Goal: Task Accomplishment & Management: Manage account settings

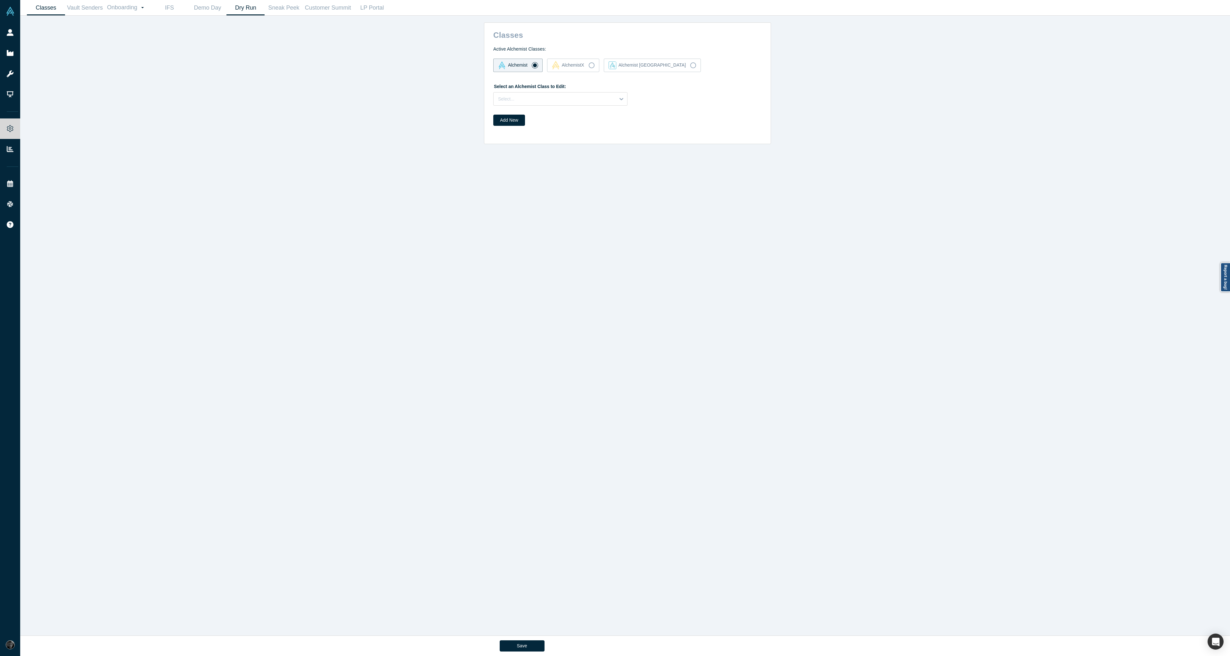
click at [242, 9] on link "Dry Run" at bounding box center [245, 7] width 38 height 15
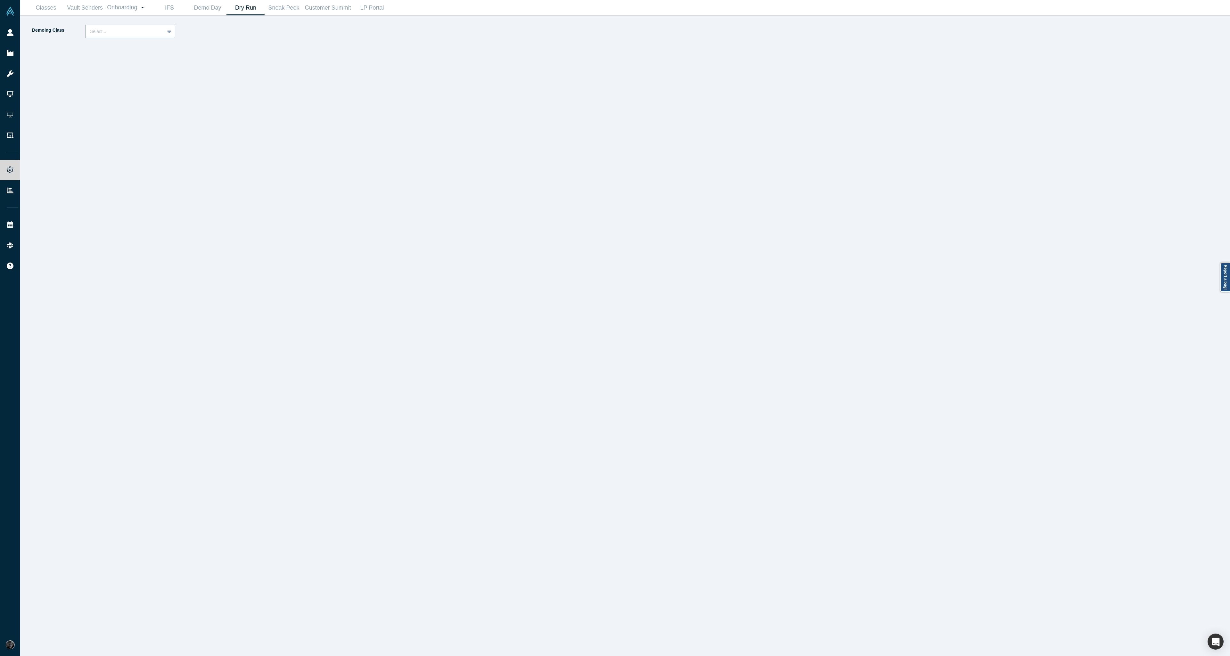
click at [161, 32] on div "Select..." at bounding box center [125, 31] width 79 height 11
click at [156, 57] on div "Alchemist 40 (Active)" at bounding box center [130, 59] width 90 height 12
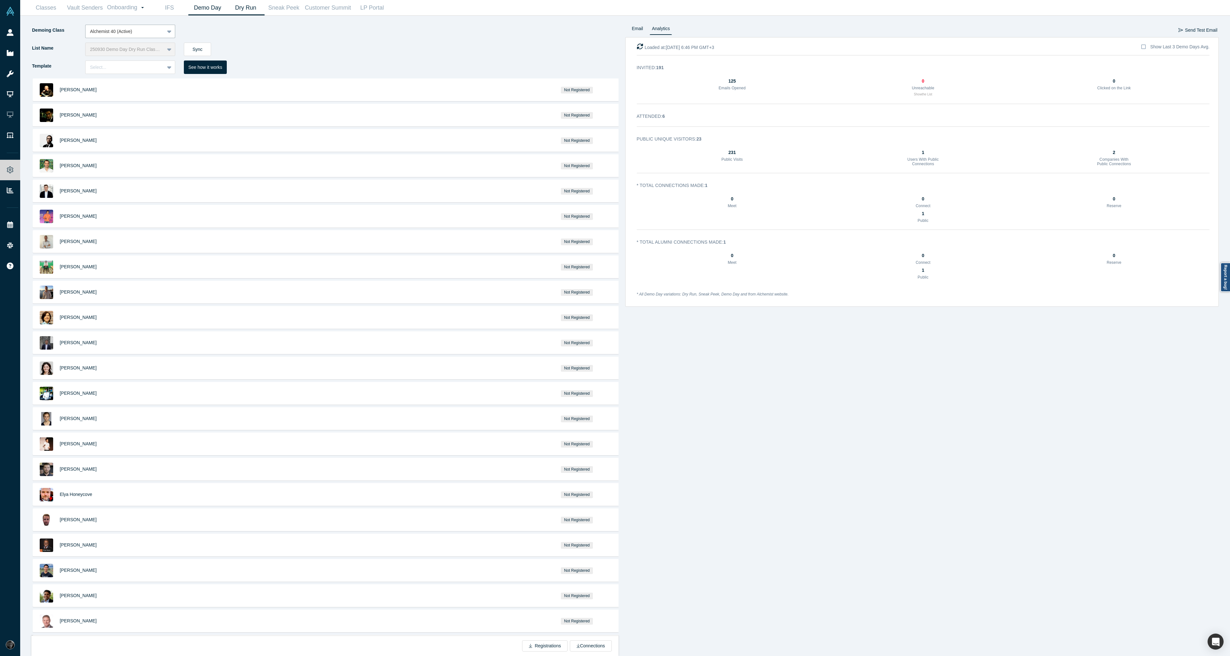
click at [218, 9] on link "Demo Day" at bounding box center [207, 7] width 38 height 15
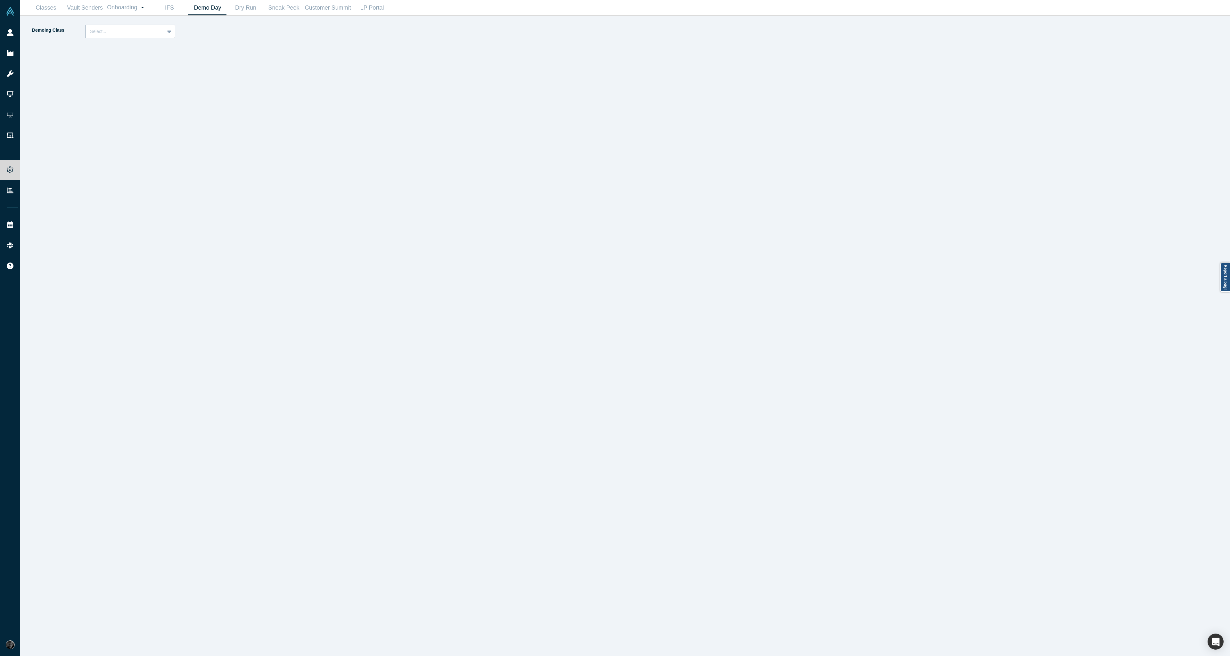
click at [144, 32] on div at bounding box center [125, 32] width 70 height 8
click at [136, 62] on div "Alchemist 40 (Active)" at bounding box center [130, 59] width 90 height 12
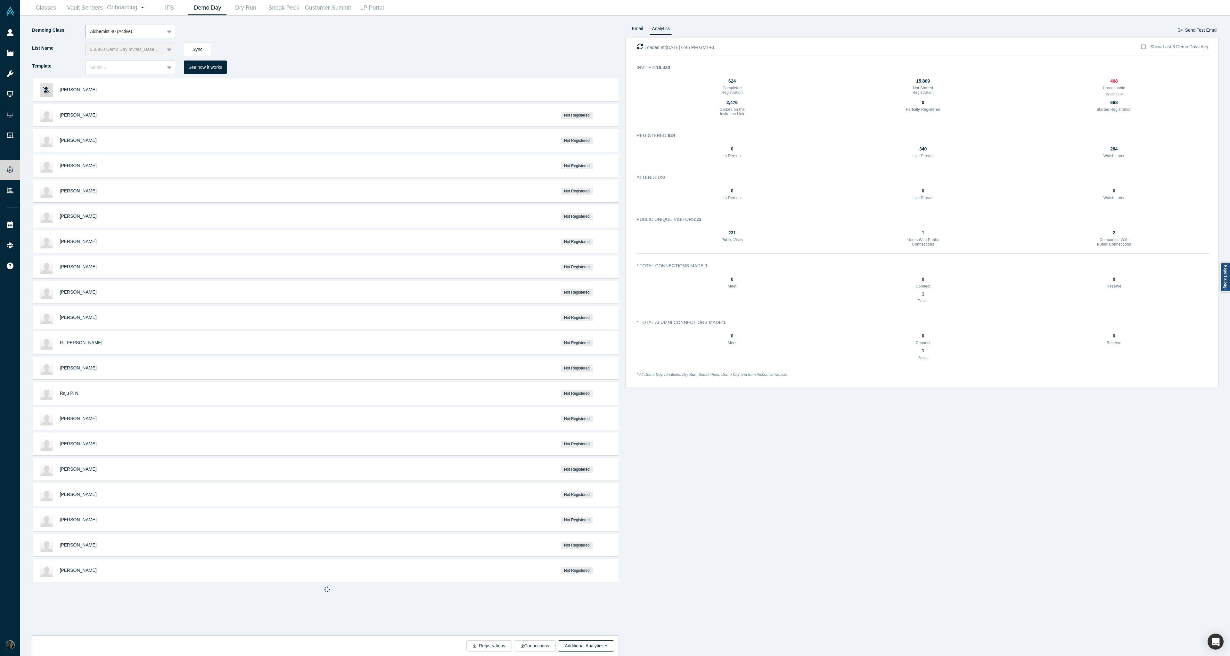
click at [610, 646] on button "Additional Analytics" at bounding box center [586, 646] width 56 height 11
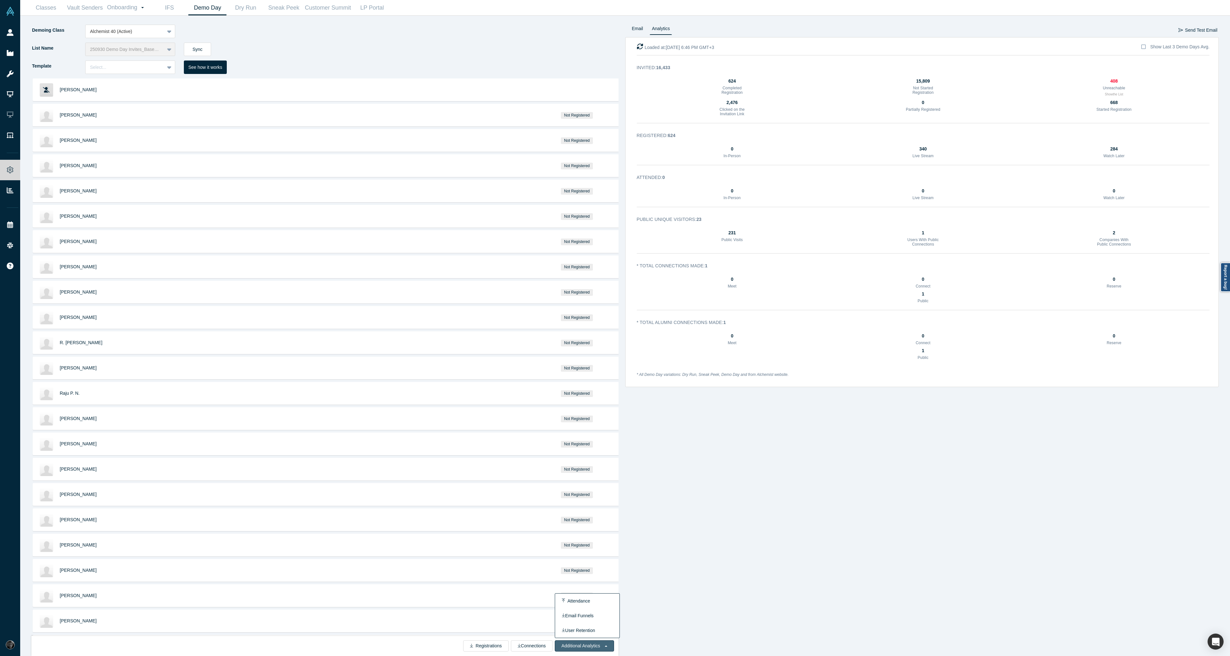
click at [717, 541] on div "Email Analytics Send Test Email Loaded at: Sep 23, 6:46 PM GMT+3 Show Last 3 De…" at bounding box center [922, 341] width 594 height 632
click at [41, 12] on link "Classes" at bounding box center [46, 7] width 38 height 15
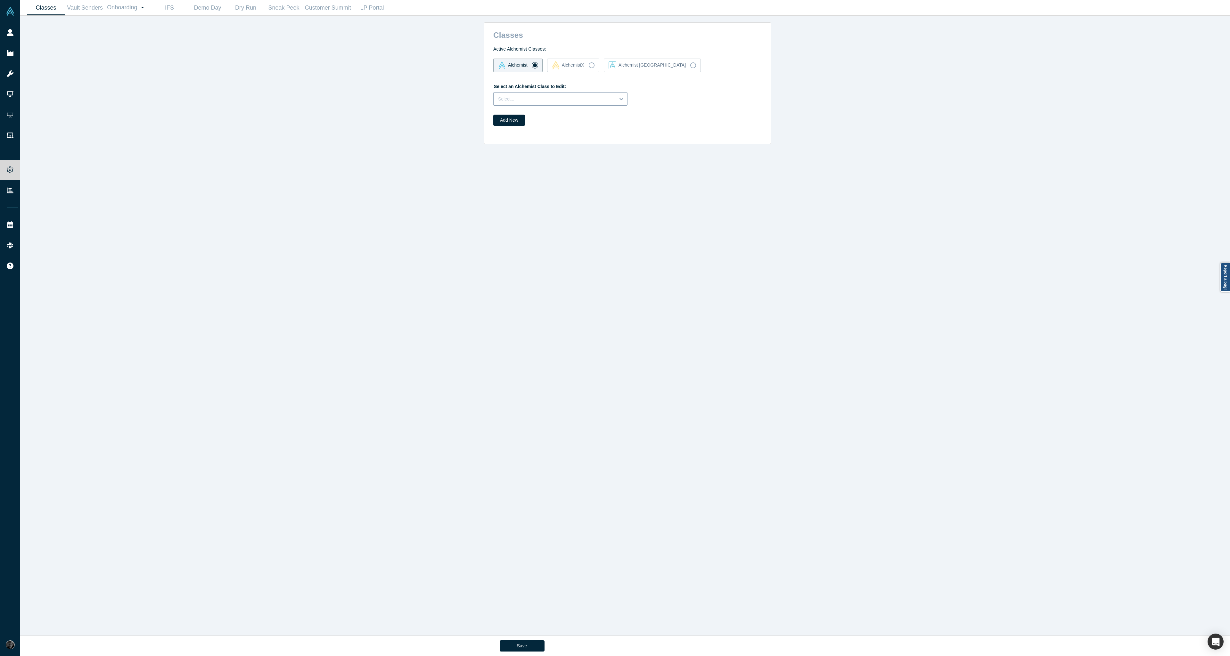
click at [567, 95] on div at bounding box center [554, 99] width 113 height 8
drag, startPoint x: 164, startPoint y: 41, endPoint x: 161, endPoint y: 36, distance: 5.6
click at [163, 40] on div "Classes Active Alchemist Classes: Alchemist AlchemistX Alchemist Japan Select a…" at bounding box center [627, 328] width 1215 height 625
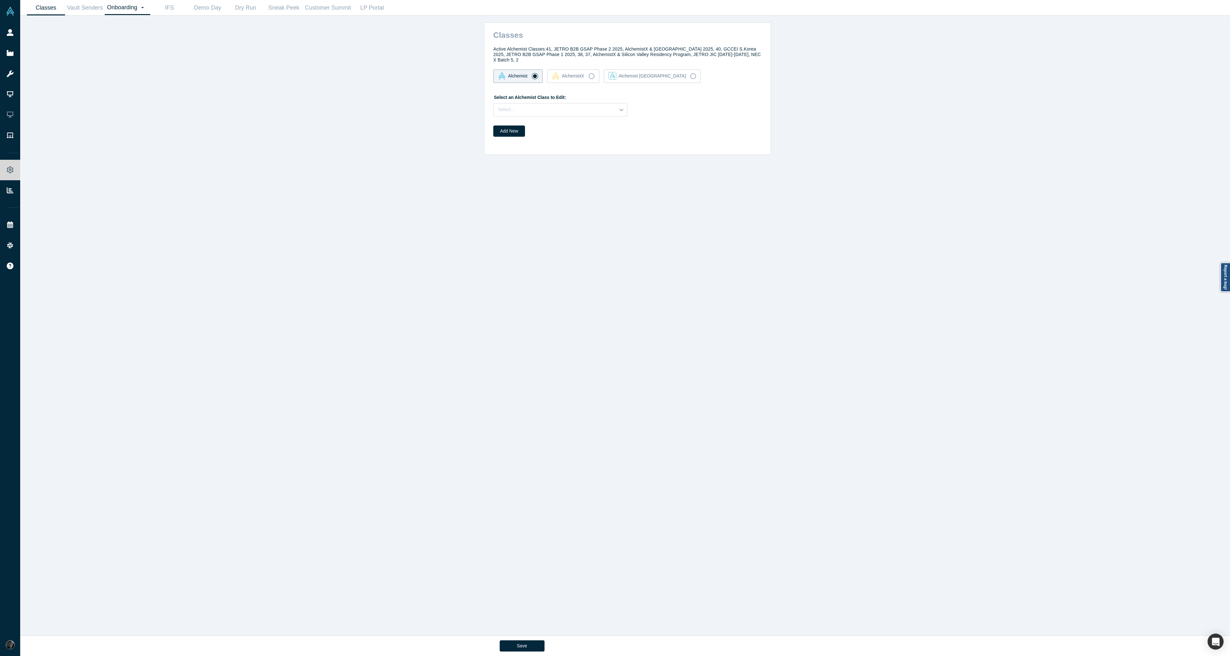
click at [131, 4] on link "Onboarding Dashboard Settings" at bounding box center [127, 7] width 45 height 15
